Goal: Find specific page/section: Find specific page/section

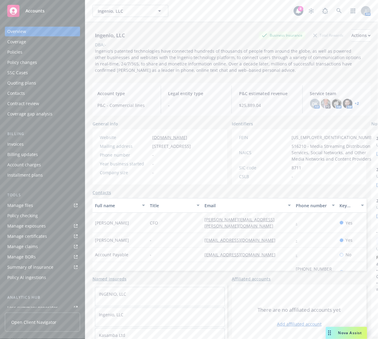
click at [246, 14] on div "Ingenio, LLC Ingenio, LLC" at bounding box center [192, 11] width 201 height 12
click at [337, 10] on link at bounding box center [339, 11] width 12 height 12
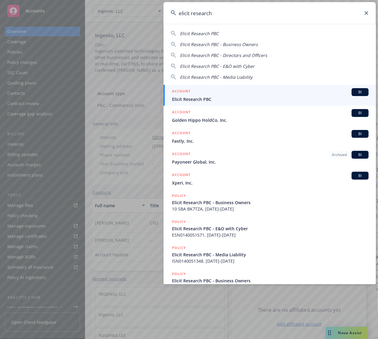
type input "elicit research"
click at [190, 99] on span "Elicit Research PBC" at bounding box center [270, 99] width 197 height 6
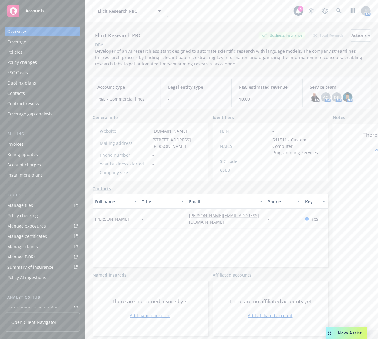
click at [36, 55] on div "Policies" at bounding box center [42, 52] width 70 height 10
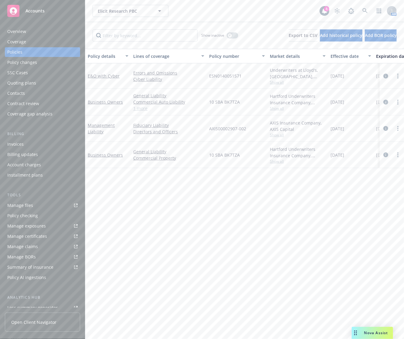
click at [47, 30] on div "Overview" at bounding box center [42, 32] width 70 height 10
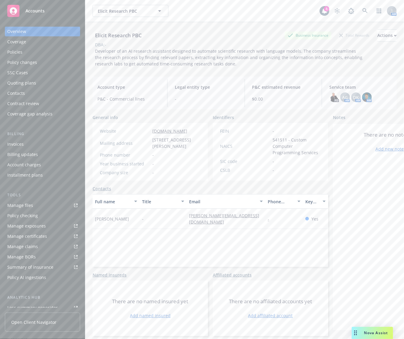
click at [49, 207] on link "Manage files" at bounding box center [42, 206] width 75 height 10
